Goal: Check status: Check status

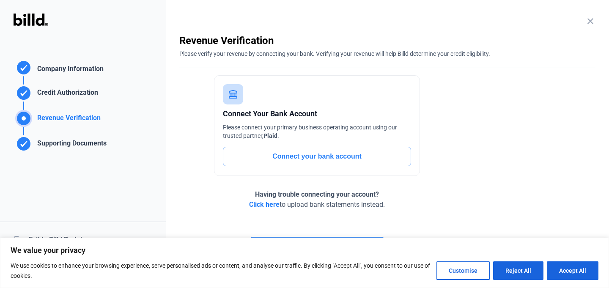
click at [54, 232] on div "logout Exit to Billd Portal" at bounding box center [83, 239] width 166 height 36
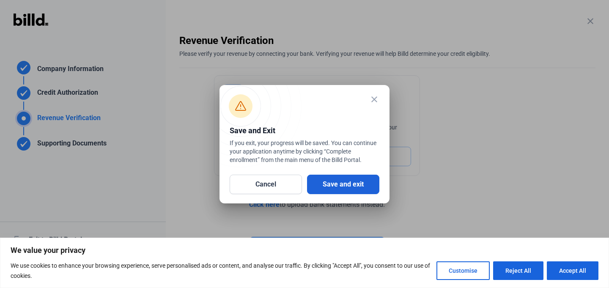
click at [316, 183] on button "Save and exit" at bounding box center [343, 184] width 72 height 19
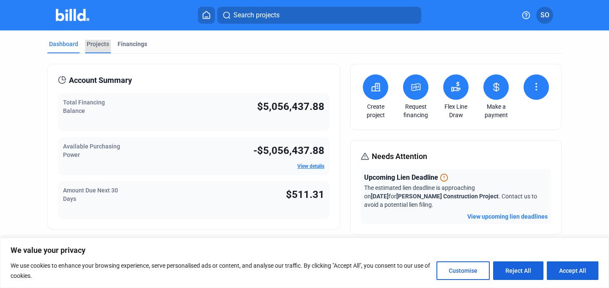
click at [91, 46] on div "Projects" at bounding box center [98, 44] width 22 height 8
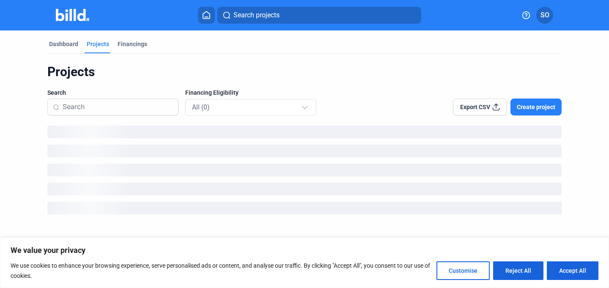
click at [545, 10] on span "SO" at bounding box center [544, 15] width 9 height 10
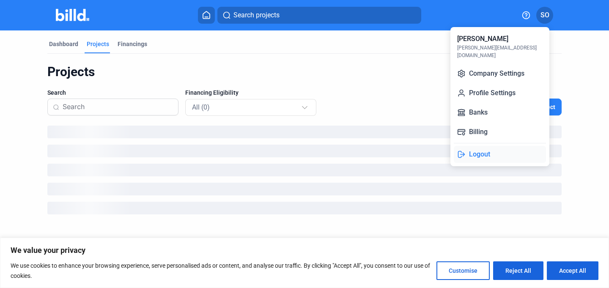
click at [481, 152] on button "Logout" at bounding box center [499, 154] width 92 height 17
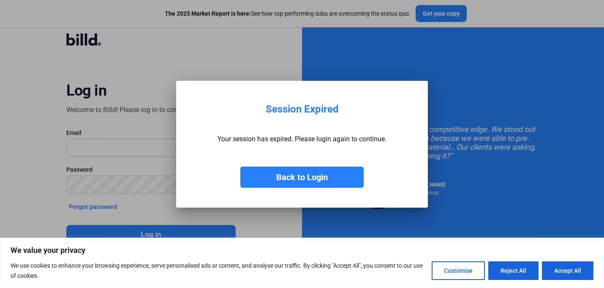
type input "[PERSON_NAME][EMAIL_ADDRESS][DOMAIN_NAME]"
click at [305, 174] on button "Back to Login" at bounding box center [301, 177] width 123 height 21
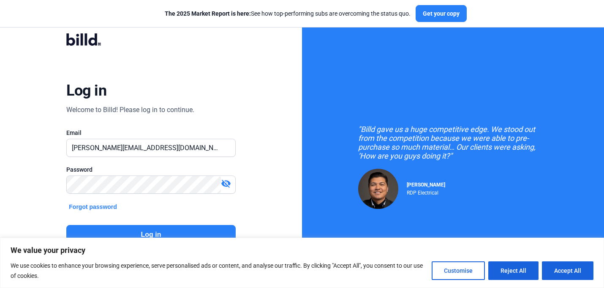
click at [170, 231] on button "Log in" at bounding box center [150, 234] width 169 height 19
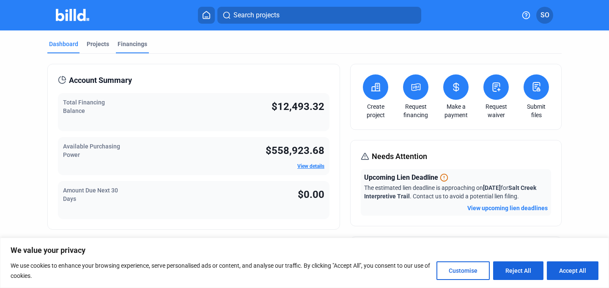
click at [138, 46] on div "Financings" at bounding box center [132, 44] width 30 height 8
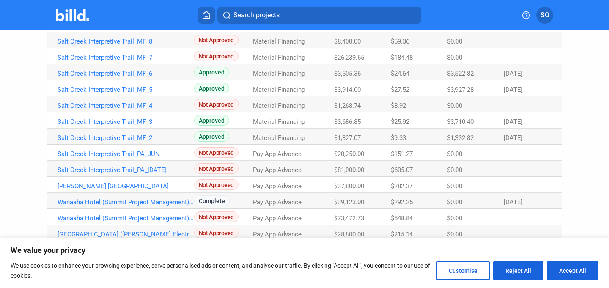
scroll to position [55, 0]
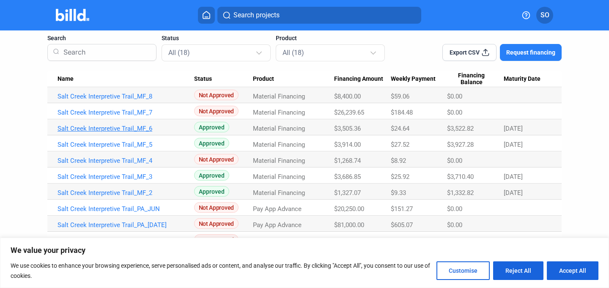
click at [129, 126] on link "Salt Creek Interpretive Trail_MF_6" at bounding box center [125, 129] width 137 height 8
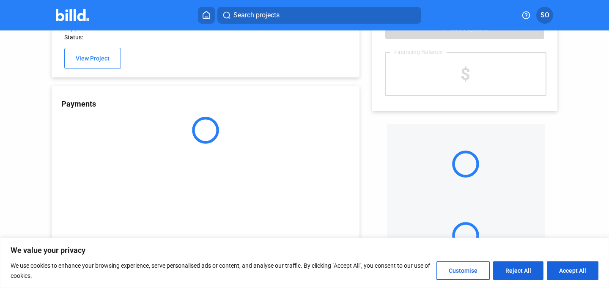
scroll to position [42, 0]
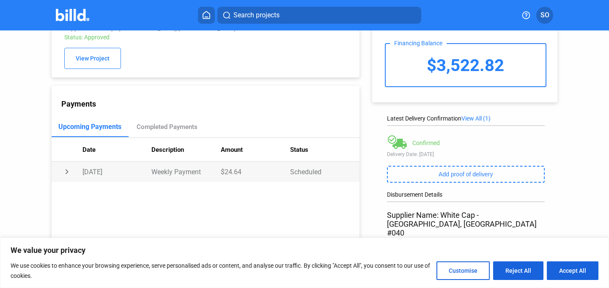
click at [61, 172] on td "chevron_right" at bounding box center [67, 171] width 31 height 20
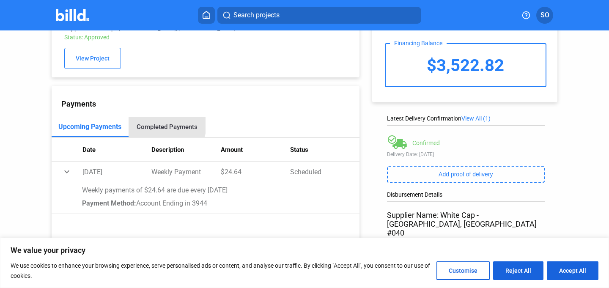
click at [154, 124] on div "Completed Payments" at bounding box center [167, 127] width 61 height 8
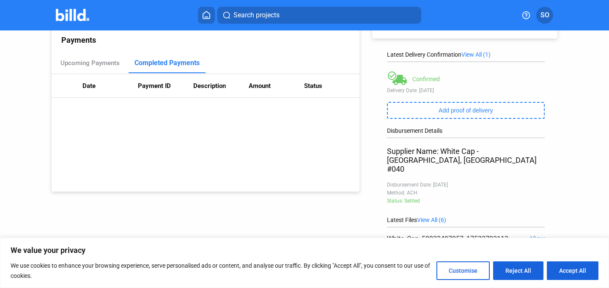
scroll to position [106, 0]
drag, startPoint x: 431, startPoint y: 167, endPoint x: 457, endPoint y: 167, distance: 25.8
click at [457, 181] on div "Disbursement Date: [DATE]" at bounding box center [466, 184] width 158 height 6
drag, startPoint x: 457, startPoint y: 167, endPoint x: 431, endPoint y: 167, distance: 26.2
click at [431, 181] on div "Disbursement Date: [DATE]" at bounding box center [466, 184] width 158 height 6
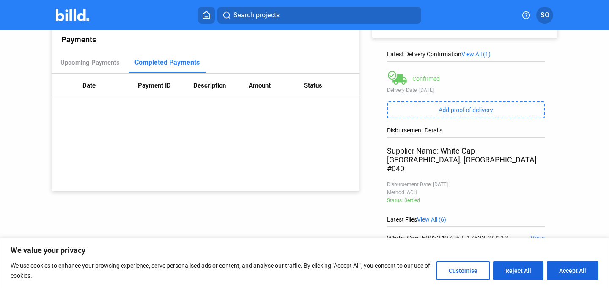
click at [431, 181] on div "Disbursement Date: [DATE]" at bounding box center [466, 184] width 158 height 6
drag, startPoint x: 463, startPoint y: 167, endPoint x: 431, endPoint y: 168, distance: 31.7
click at [431, 181] on div "Disbursement Date: [DATE]" at bounding box center [466, 184] width 158 height 6
click at [84, 61] on div "Upcoming Payments" at bounding box center [89, 63] width 59 height 8
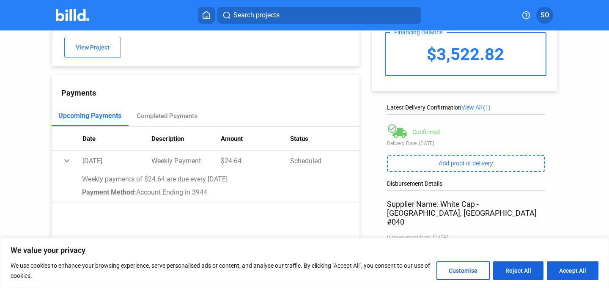
scroll to position [0, 0]
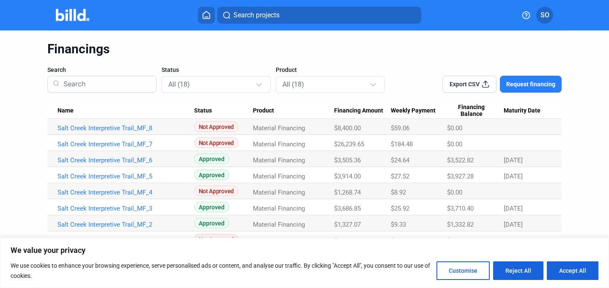
scroll to position [23, 0]
click at [245, 83] on div "All (18)" at bounding box center [211, 83] width 87 height 11
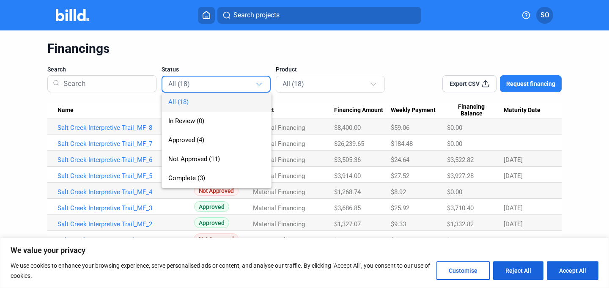
click at [278, 60] on div at bounding box center [304, 144] width 609 height 288
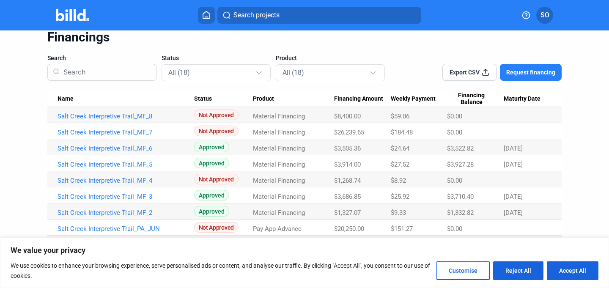
scroll to position [0, 0]
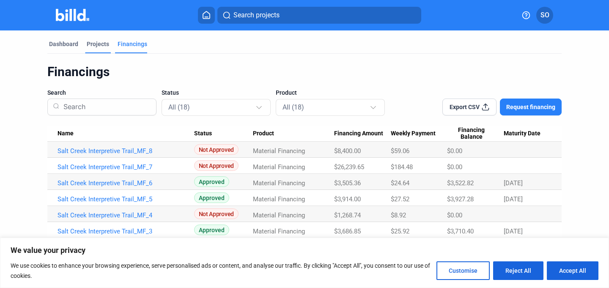
click at [98, 49] on div "Projects" at bounding box center [98, 47] width 26 height 14
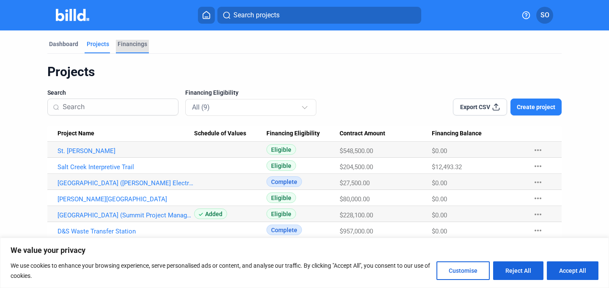
click at [134, 45] on div "Financings" at bounding box center [132, 44] width 30 height 8
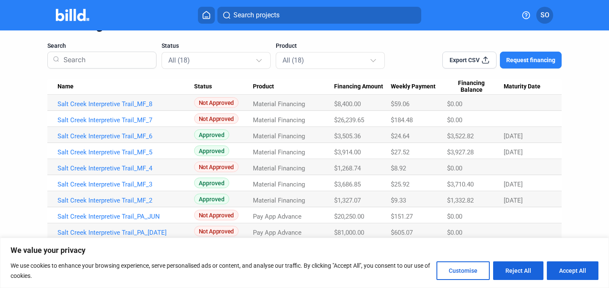
scroll to position [50, 0]
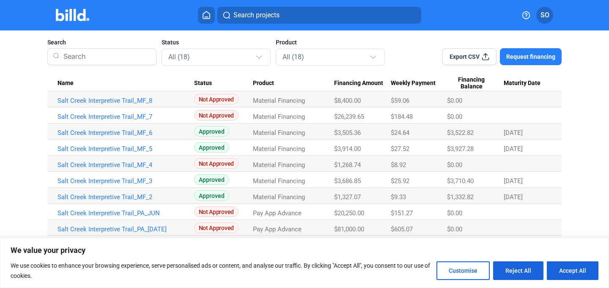
drag, startPoint x: 388, startPoint y: 134, endPoint x: 410, endPoint y: 136, distance: 22.9
click at [410, 136] on tr "Salt Creek Interpretive Trail_MF_6 Approved Material Financing $3,505.36 $24.64…" at bounding box center [304, 131] width 514 height 16
click at [410, 136] on div "$24.64" at bounding box center [418, 133] width 56 height 8
drag, startPoint x: 332, startPoint y: 132, endPoint x: 363, endPoint y: 133, distance: 31.3
click at [363, 133] on div "$3,505.36" at bounding box center [362, 133] width 57 height 8
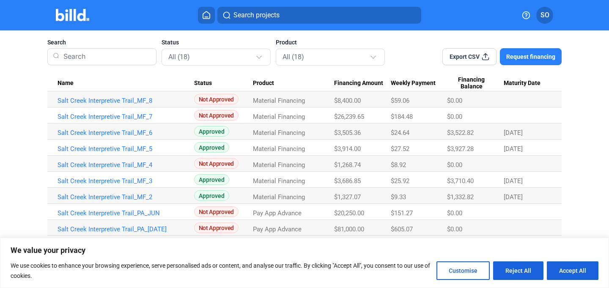
click at [363, 133] on div "$3,505.36" at bounding box center [362, 133] width 57 height 8
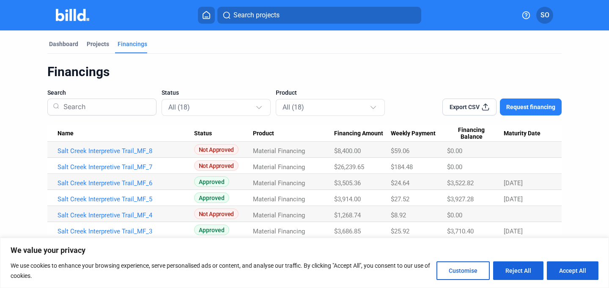
scroll to position [30, 0]
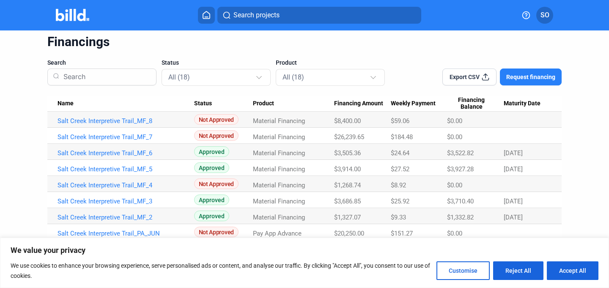
drag, startPoint x: 159, startPoint y: 64, endPoint x: 180, endPoint y: 63, distance: 20.7
click at [180, 64] on div "Search Status All (18) Product All (18)" at bounding box center [215, 71] width 337 height 27
click at [180, 63] on div "Status All (18)" at bounding box center [215, 71] width 109 height 27
drag, startPoint x: 179, startPoint y: 63, endPoint x: 161, endPoint y: 63, distance: 18.6
click at [161, 63] on div "Search Status All (18) Product All (18)" at bounding box center [215, 71] width 337 height 27
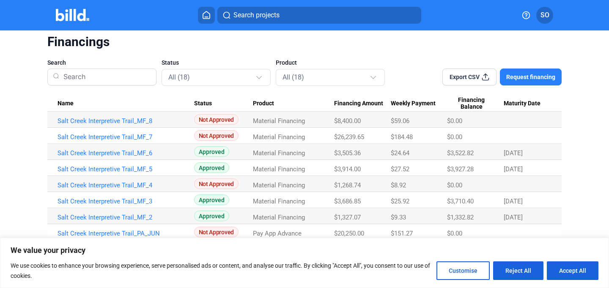
click at [161, 63] on div "Search Status All (18) Product All (18)" at bounding box center [215, 71] width 337 height 27
drag, startPoint x: 161, startPoint y: 63, endPoint x: 178, endPoint y: 63, distance: 17.3
click at [178, 63] on div "Search Status All (18) Product All (18)" at bounding box center [215, 71] width 337 height 27
click at [178, 63] on div "Status All (18)" at bounding box center [215, 71] width 109 height 27
drag, startPoint x: 180, startPoint y: 63, endPoint x: 160, endPoint y: 64, distance: 19.4
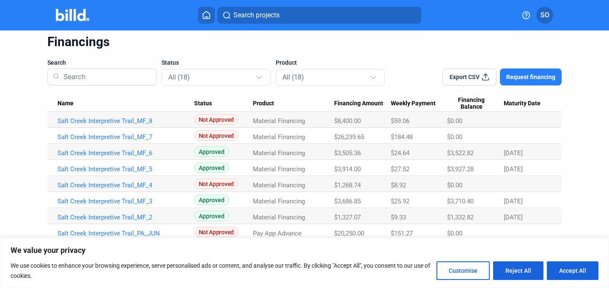
click at [160, 64] on div "Search Status All (18) Product All (18)" at bounding box center [215, 71] width 337 height 27
drag, startPoint x: 160, startPoint y: 64, endPoint x: 177, endPoint y: 64, distance: 17.3
click at [177, 64] on div "Search Status All (18) Product All (18)" at bounding box center [215, 71] width 337 height 27
click at [178, 64] on div "Status All (18)" at bounding box center [215, 71] width 109 height 27
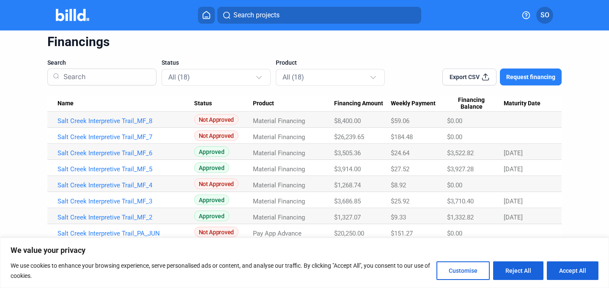
drag, startPoint x: 180, startPoint y: 64, endPoint x: 153, endPoint y: 64, distance: 27.0
click at [153, 64] on div "Search Status All (18) Product All (18)" at bounding box center [215, 71] width 337 height 27
click at [153, 64] on div "Search" at bounding box center [101, 71] width 109 height 27
click at [180, 58] on div "Status All (18)" at bounding box center [215, 71] width 109 height 27
drag, startPoint x: 182, startPoint y: 62, endPoint x: 158, endPoint y: 62, distance: 23.2
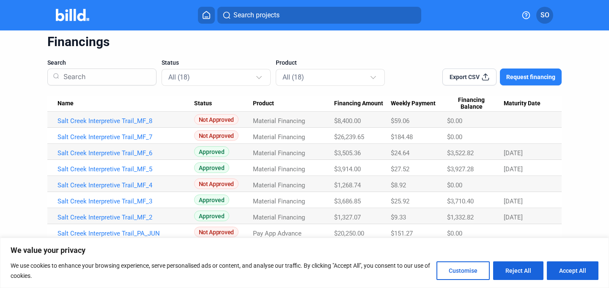
click at [158, 62] on div "Search Status All (18) Product All (18)" at bounding box center [215, 71] width 337 height 27
